Goal: Navigation & Orientation: Find specific page/section

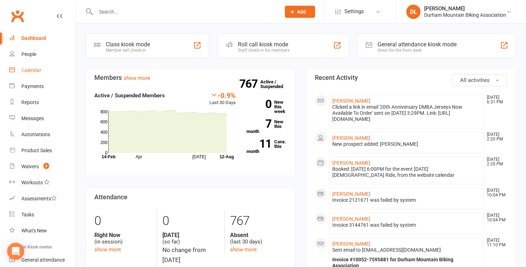
click at [19, 73] on link "Calendar" at bounding box center [42, 70] width 66 height 16
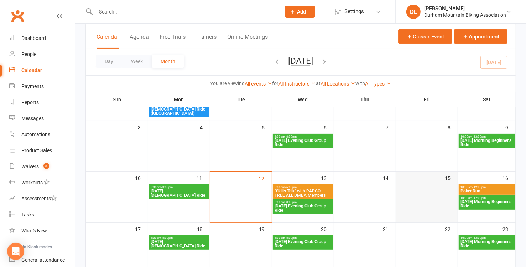
scroll to position [107, 0]
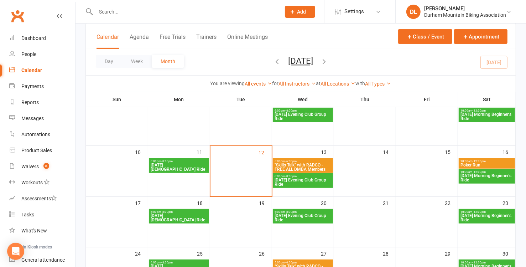
click at [471, 176] on span "[DATE] Morning Beginner's Ride" at bounding box center [486, 177] width 53 height 9
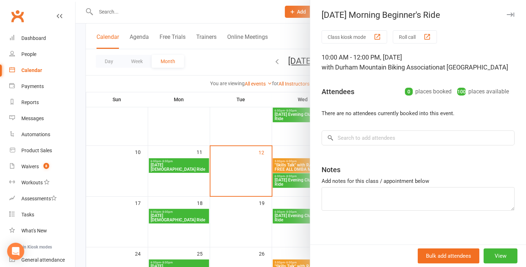
click at [503, 15] on div "[DATE] Morning Beginner's Ride" at bounding box center [418, 15] width 216 height 10
click at [507, 15] on icon "button" at bounding box center [510, 14] width 7 height 4
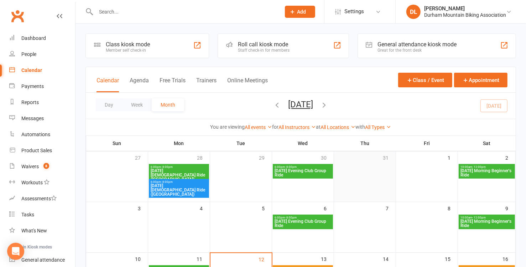
scroll to position [0, 0]
click at [29, 39] on div "Dashboard" at bounding box center [33, 38] width 25 height 6
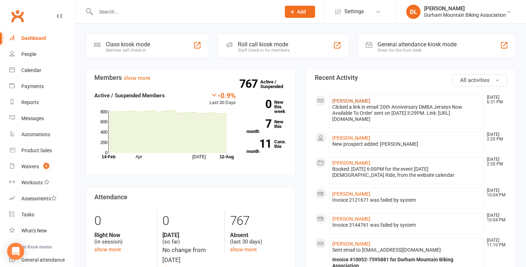
click at [345, 99] on link "[PERSON_NAME]" at bounding box center [352, 101] width 38 height 6
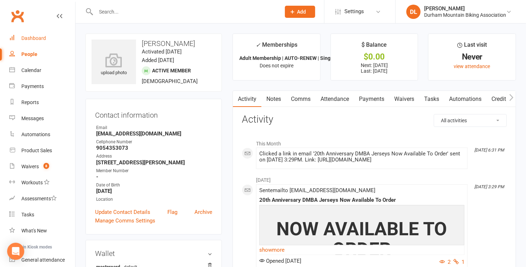
click at [28, 37] on div "Dashboard" at bounding box center [33, 38] width 25 height 6
